Goal: Transaction & Acquisition: Purchase product/service

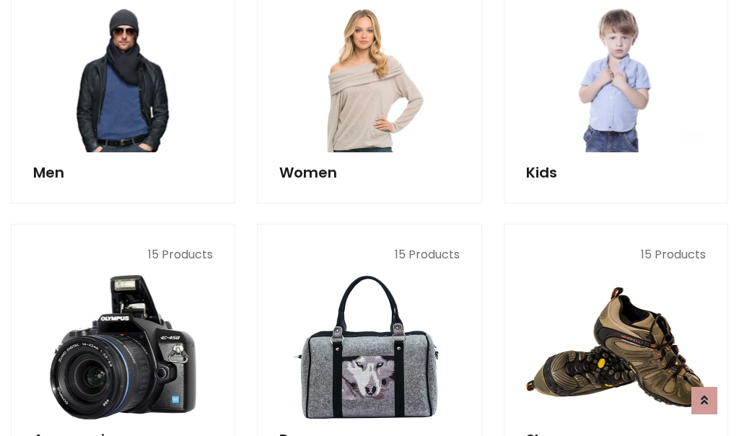
scroll to position [1047, 0]
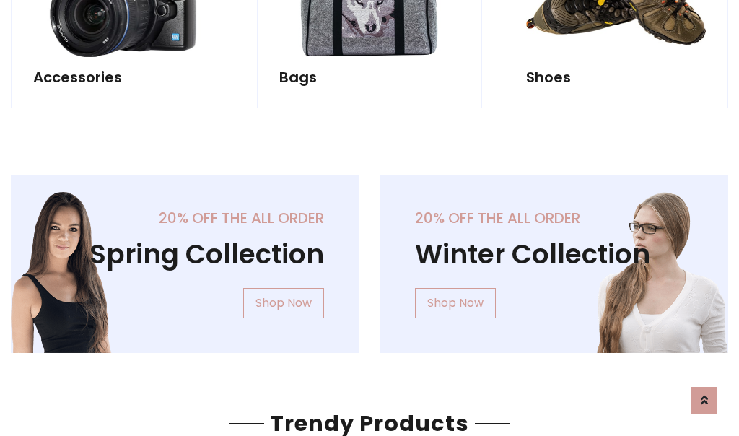
click at [369, 258] on div "20% off the all order Winter Collection Shop Now" at bounding box center [553, 275] width 369 height 201
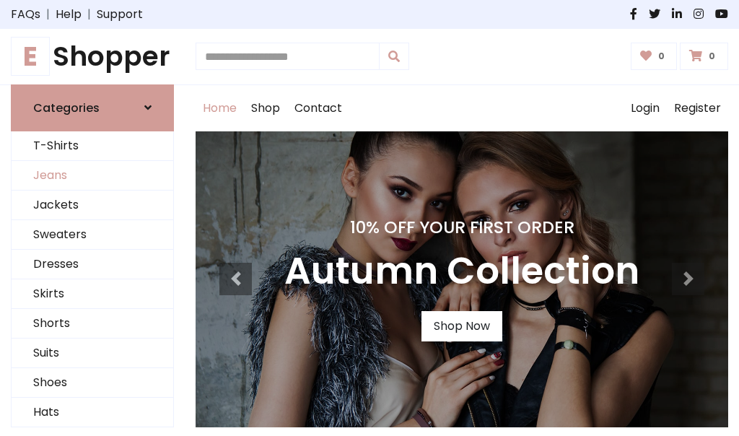
click at [92, 175] on link "Jeans" at bounding box center [93, 176] width 162 height 30
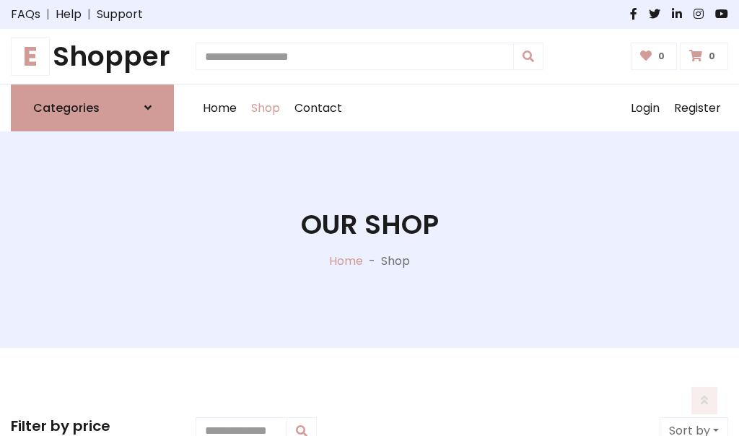
scroll to position [455, 0]
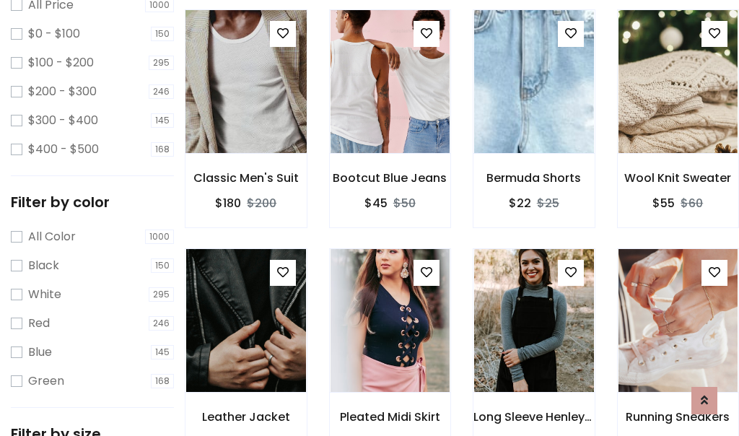
click at [245, 113] on img at bounding box center [246, 81] width 144 height 346
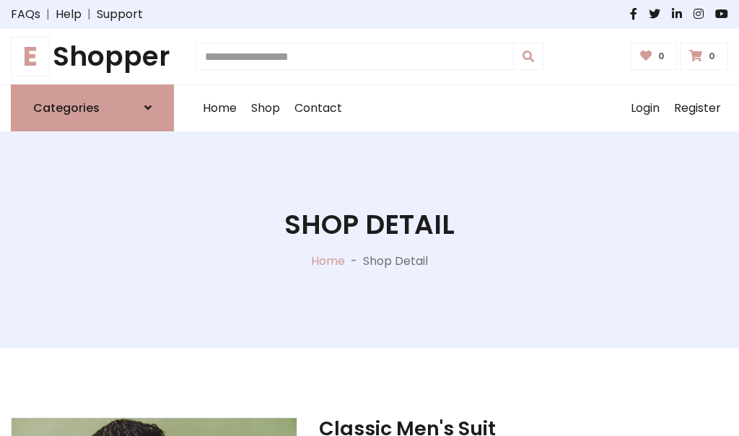
scroll to position [155, 0]
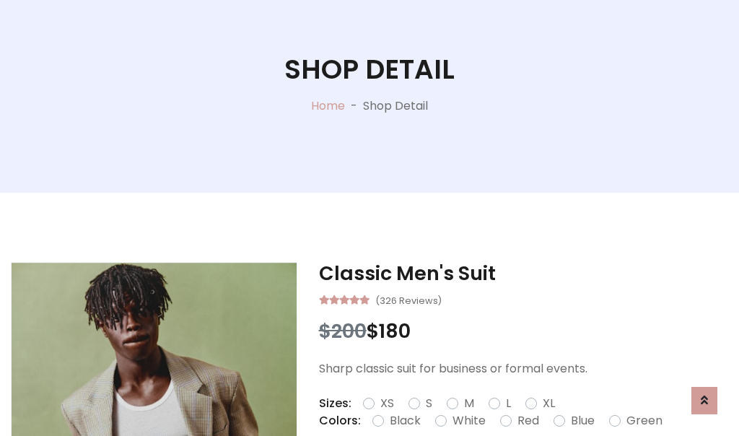
click at [526, 421] on label "Red" at bounding box center [528, 420] width 22 height 17
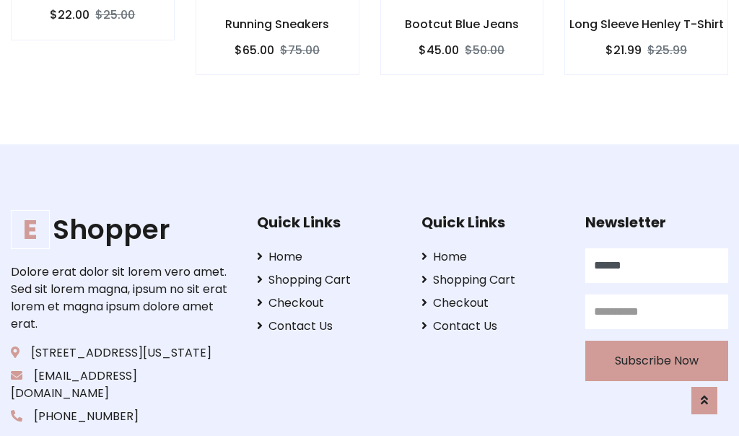
scroll to position [1449, 0]
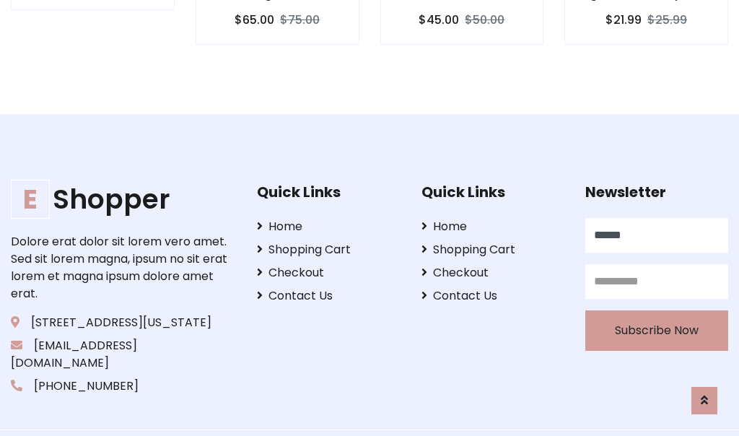
type input "******"
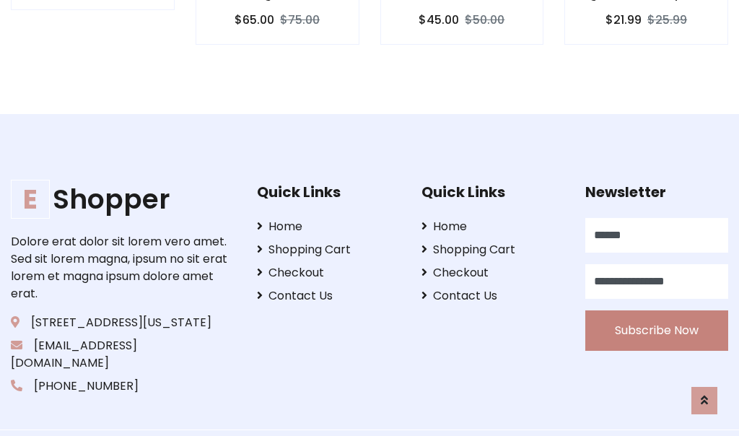
type input "**********"
click at [657, 312] on button "Subscribe Now" at bounding box center [656, 330] width 143 height 40
